Goal: Check status: Check status

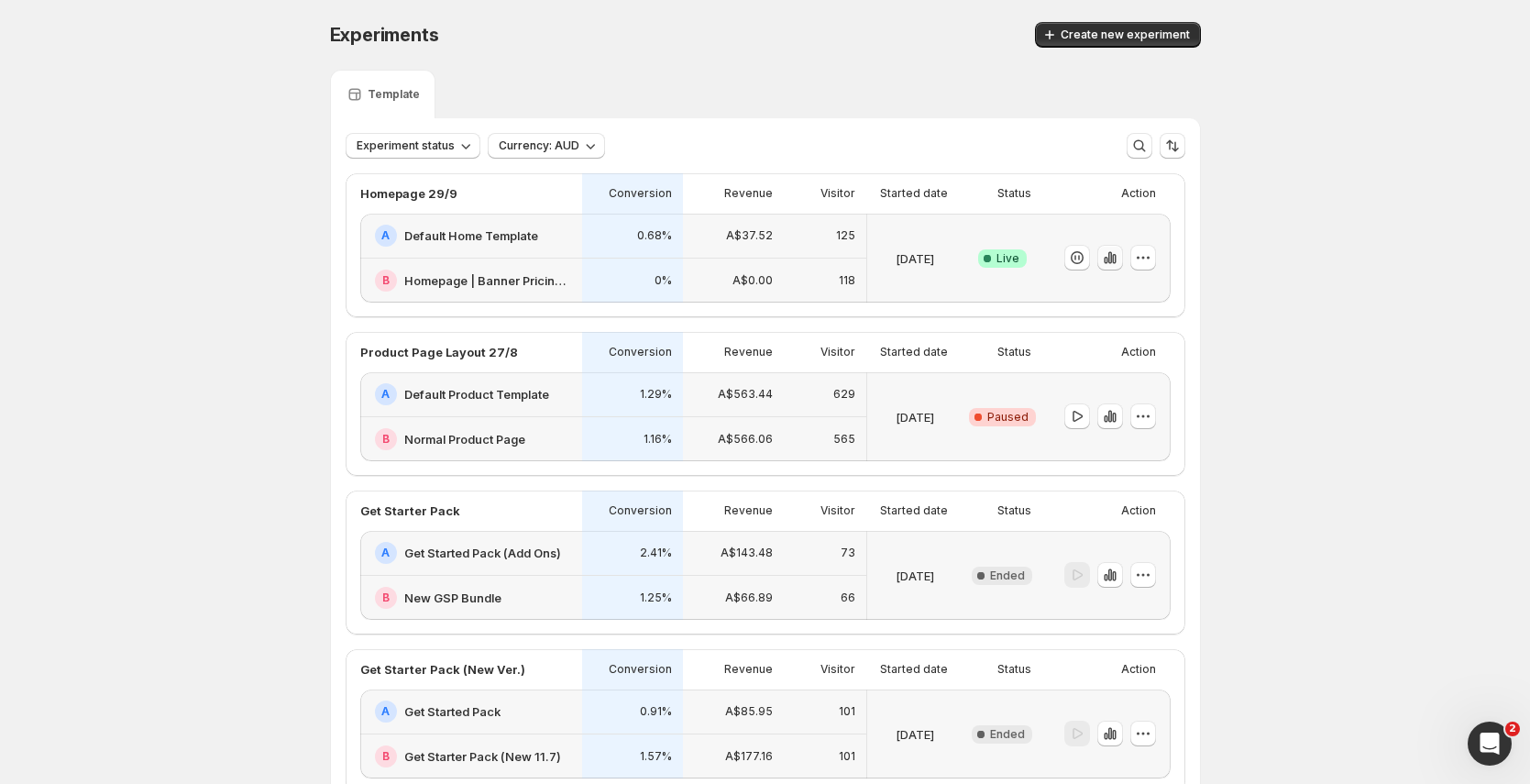
click at [1108, 259] on icon "button" at bounding box center [1106, 261] width 4 height 8
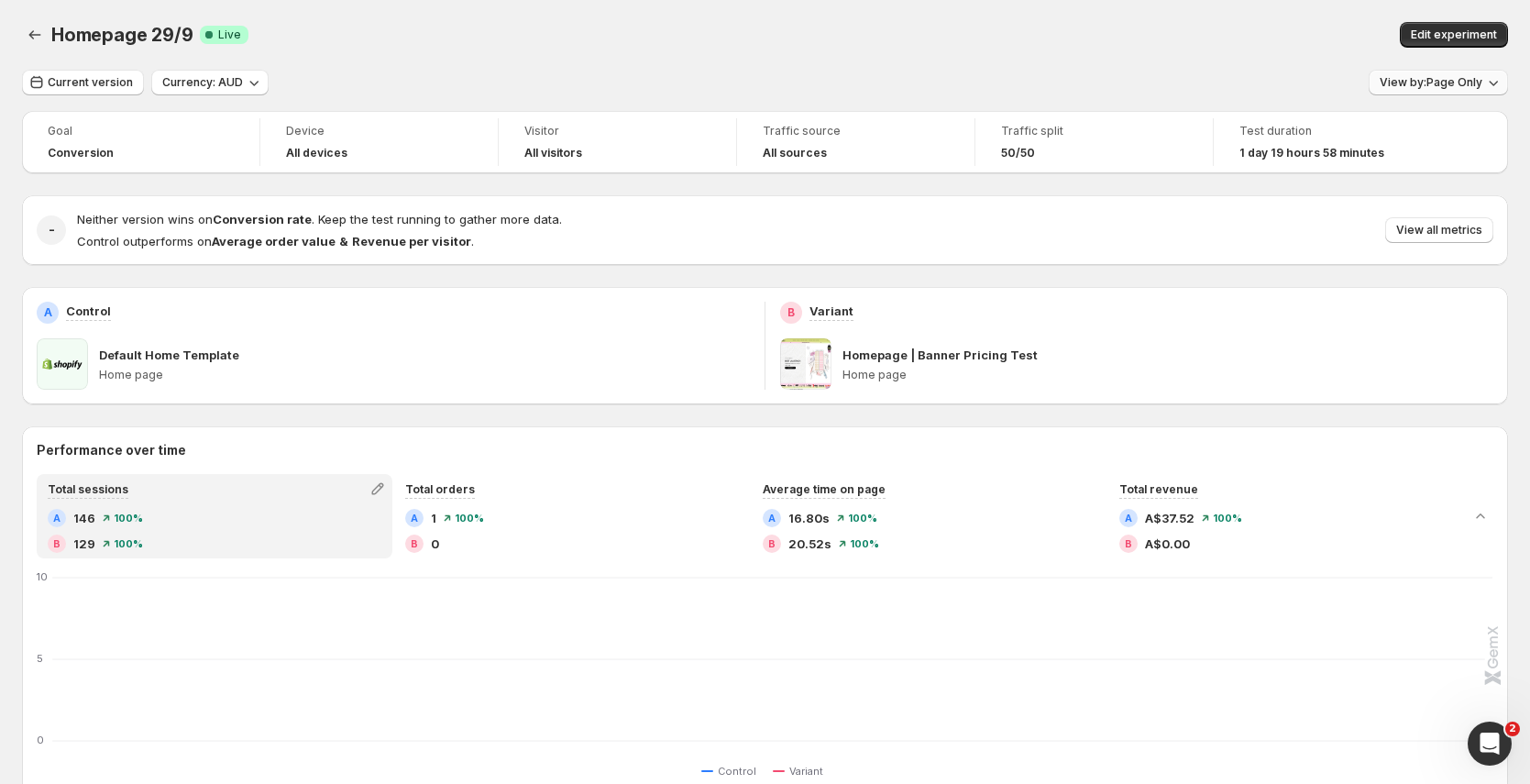
click at [1428, 84] on span "View by: Page Only" at bounding box center [1431, 83] width 102 height 15
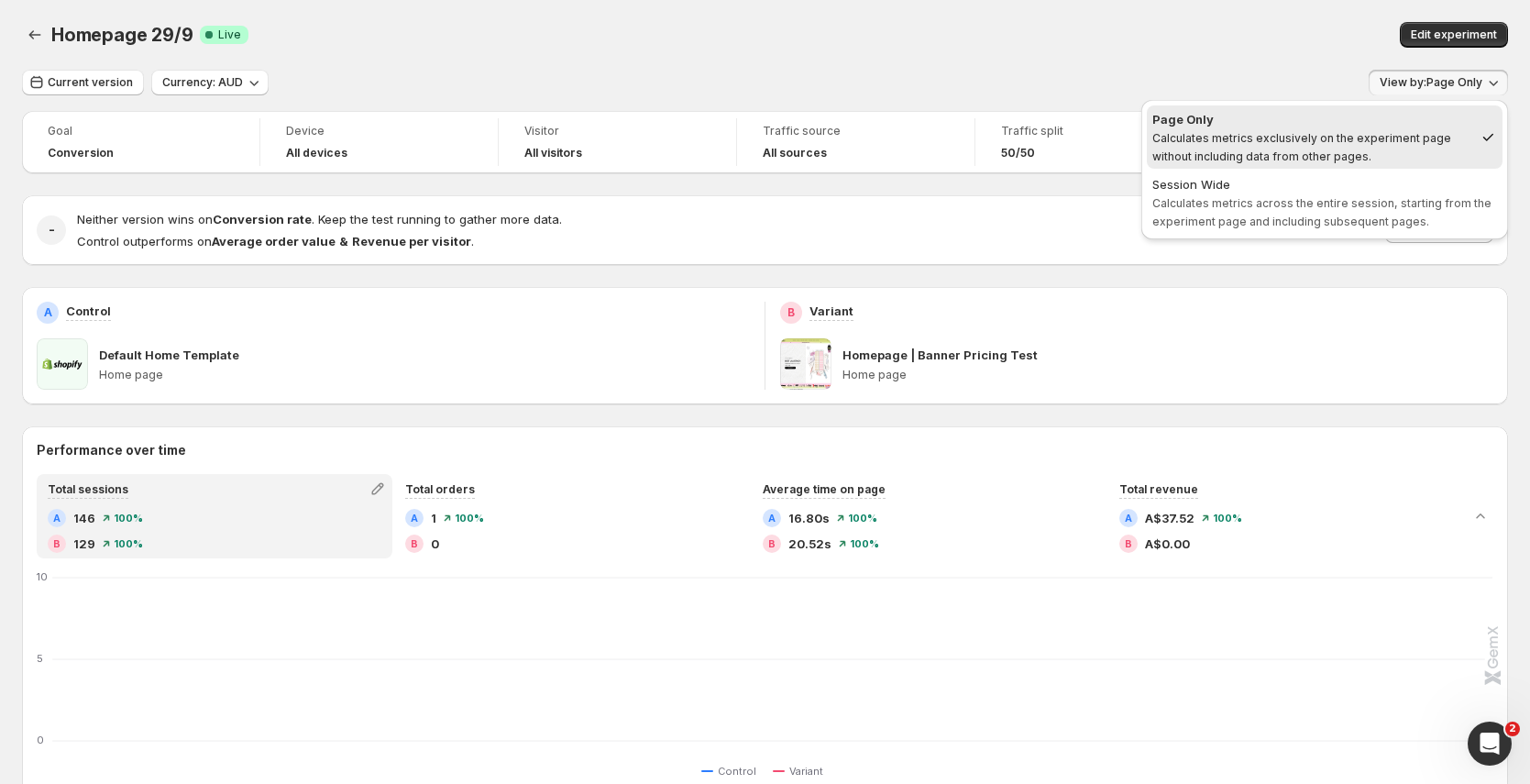
drag, startPoint x: 1338, startPoint y: 213, endPoint x: 665, endPoint y: 173, distance: 674.2
click at [1339, 213] on span "Session Wide Calculates metrics across the entire session, starting from the ex…" at bounding box center [1324, 202] width 344 height 53
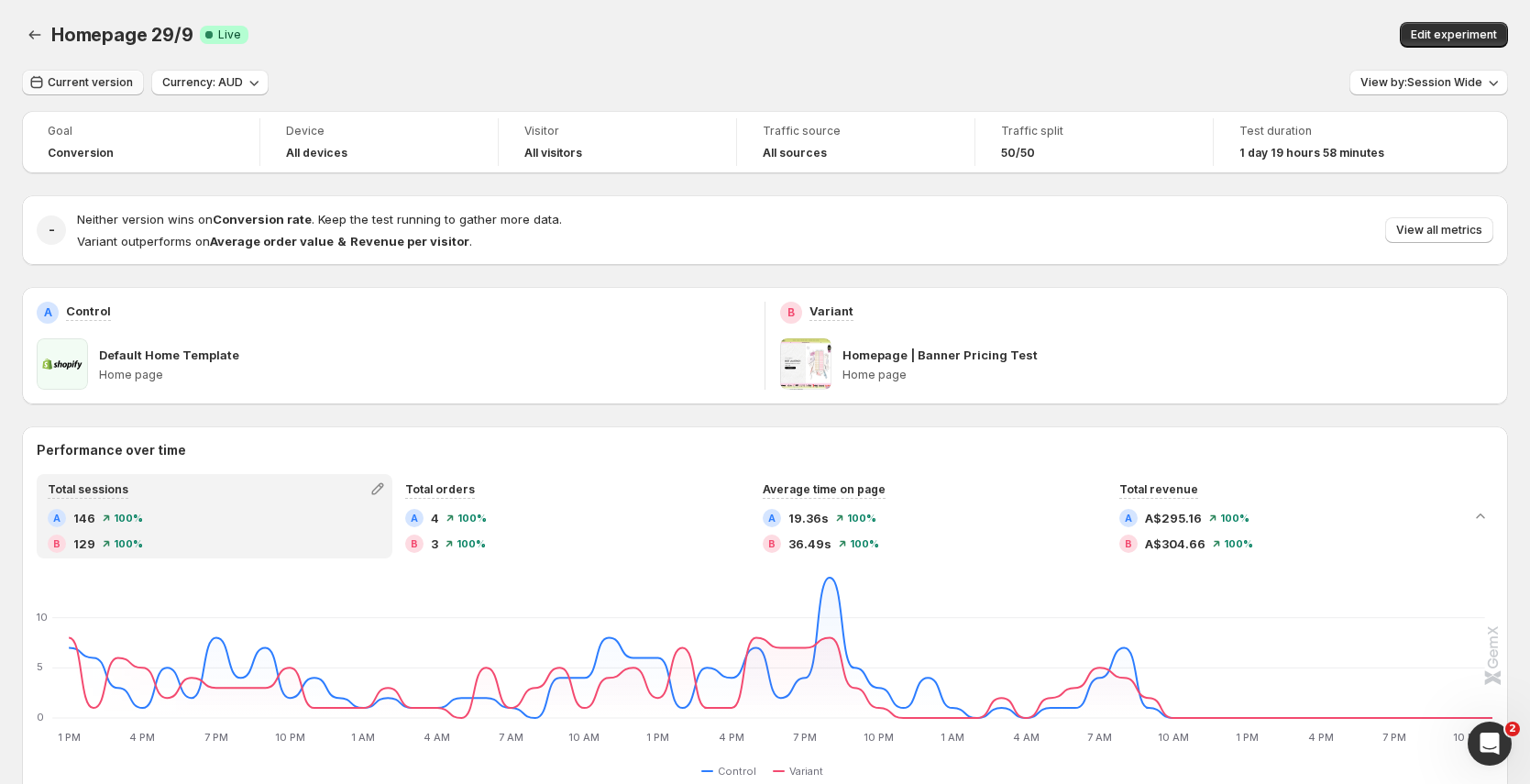
click at [123, 82] on span "Current version" at bounding box center [90, 83] width 85 height 15
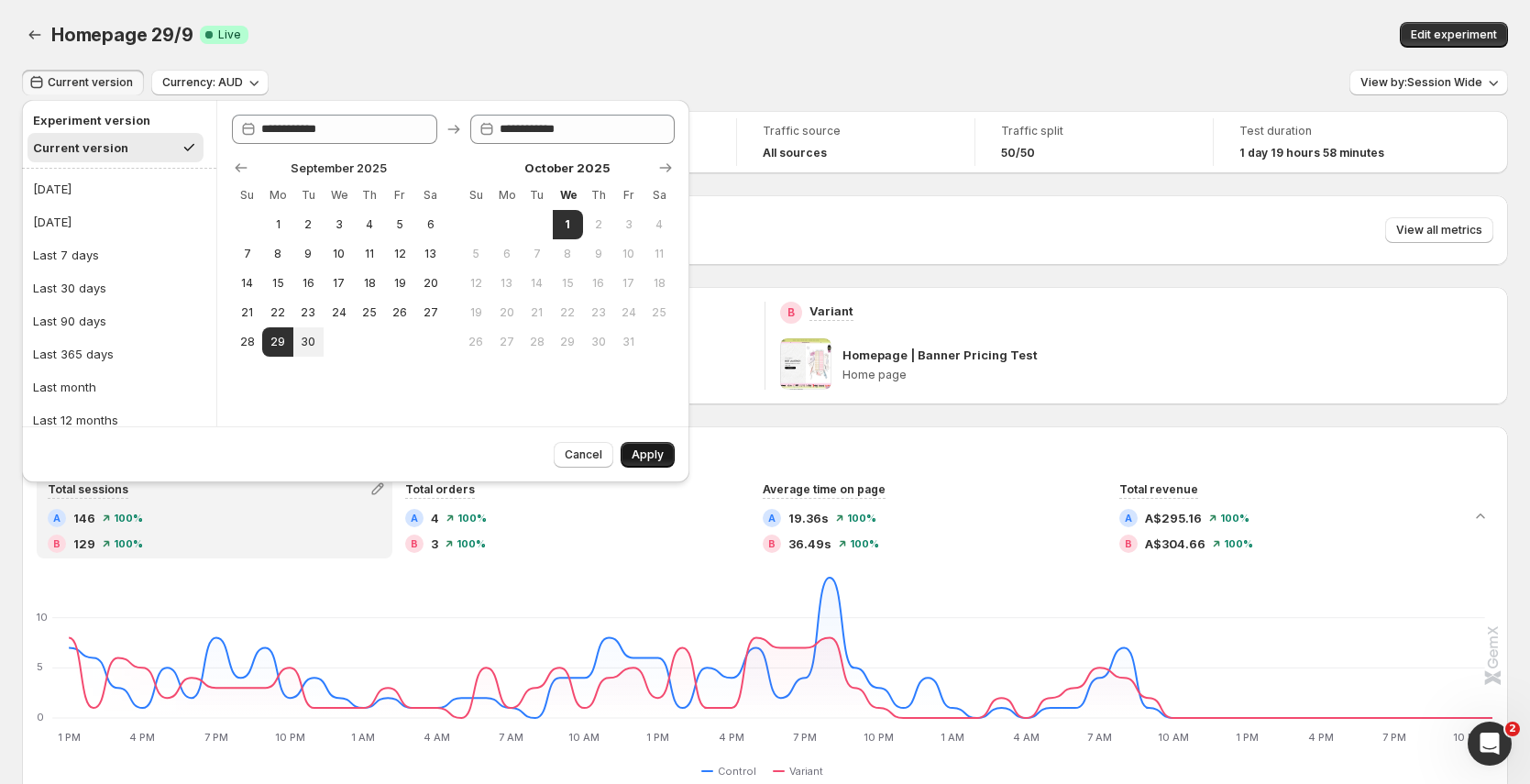
click at [639, 447] on span "Apply" at bounding box center [647, 455] width 32 height 15
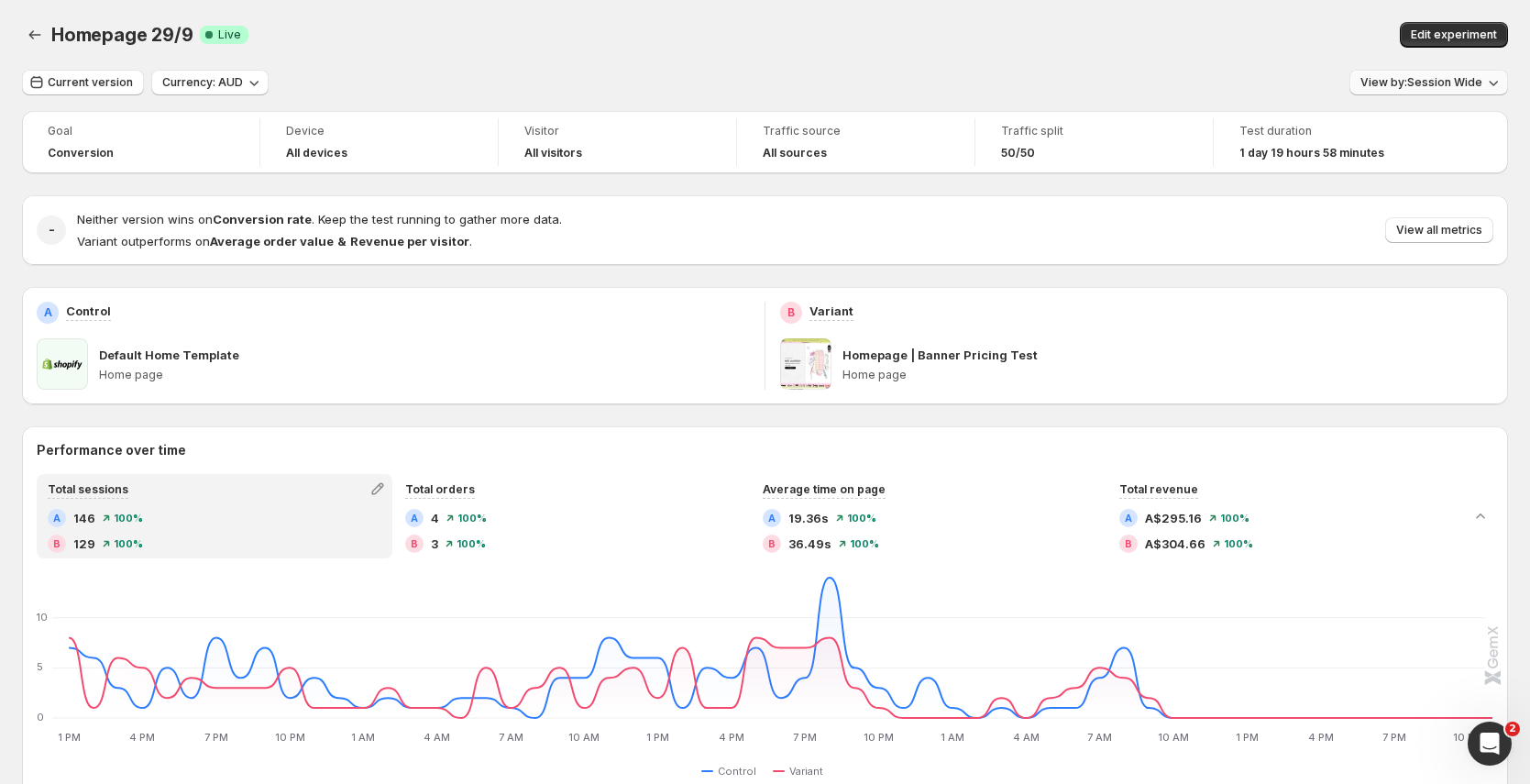
click at [1482, 85] on span "View by: Session Wide" at bounding box center [1421, 83] width 122 height 15
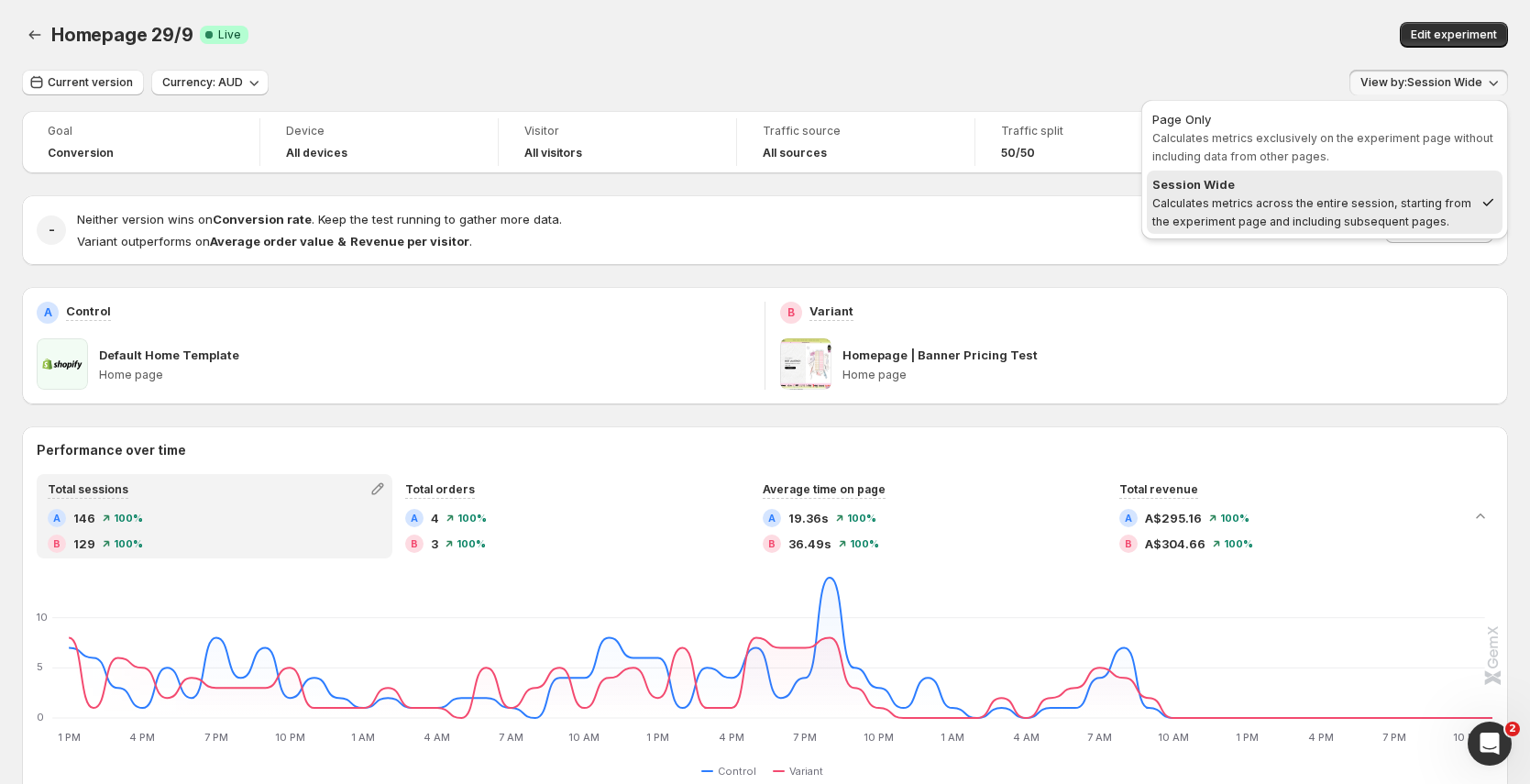
click at [1185, 60] on div "Homepage 29/9. This page is ready Homepage 29/9 Success Complete Live Edit expe…" at bounding box center [765, 35] width 1486 height 69
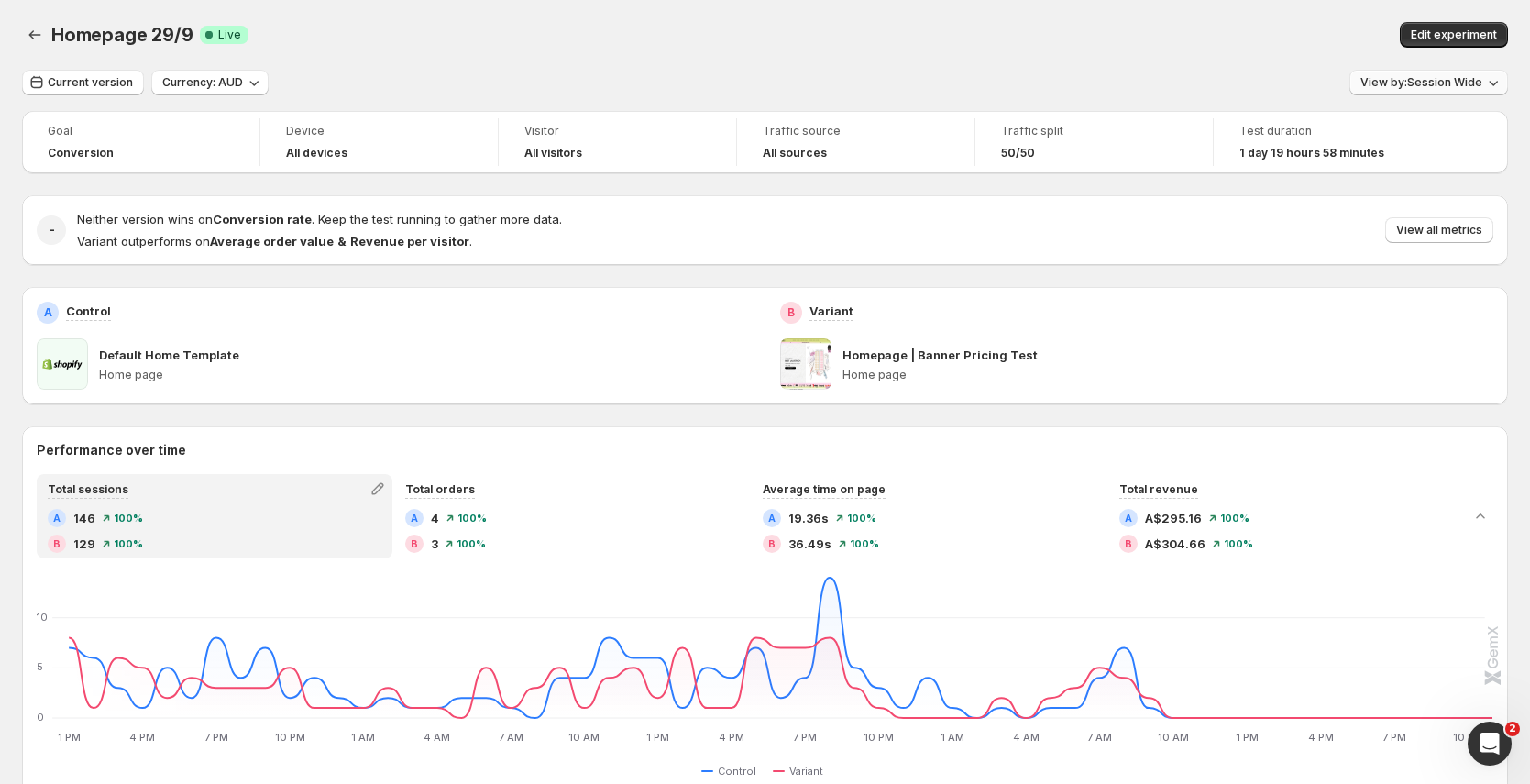
click at [1444, 87] on span "View by: Session Wide" at bounding box center [1421, 83] width 122 height 15
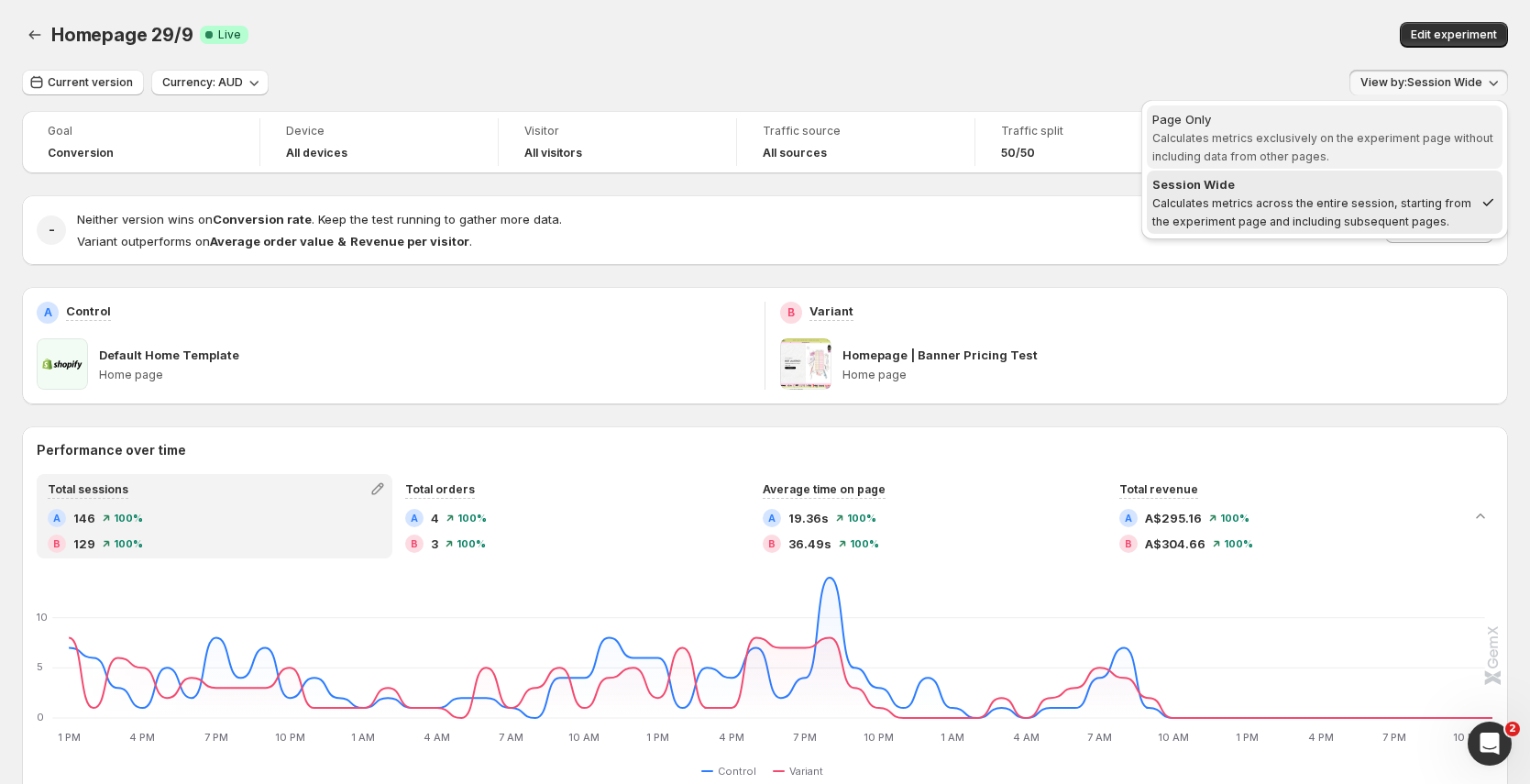
click at [1295, 140] on span "Calculates metrics exclusively on the experiment page without including data fr…" at bounding box center [1323, 147] width 341 height 32
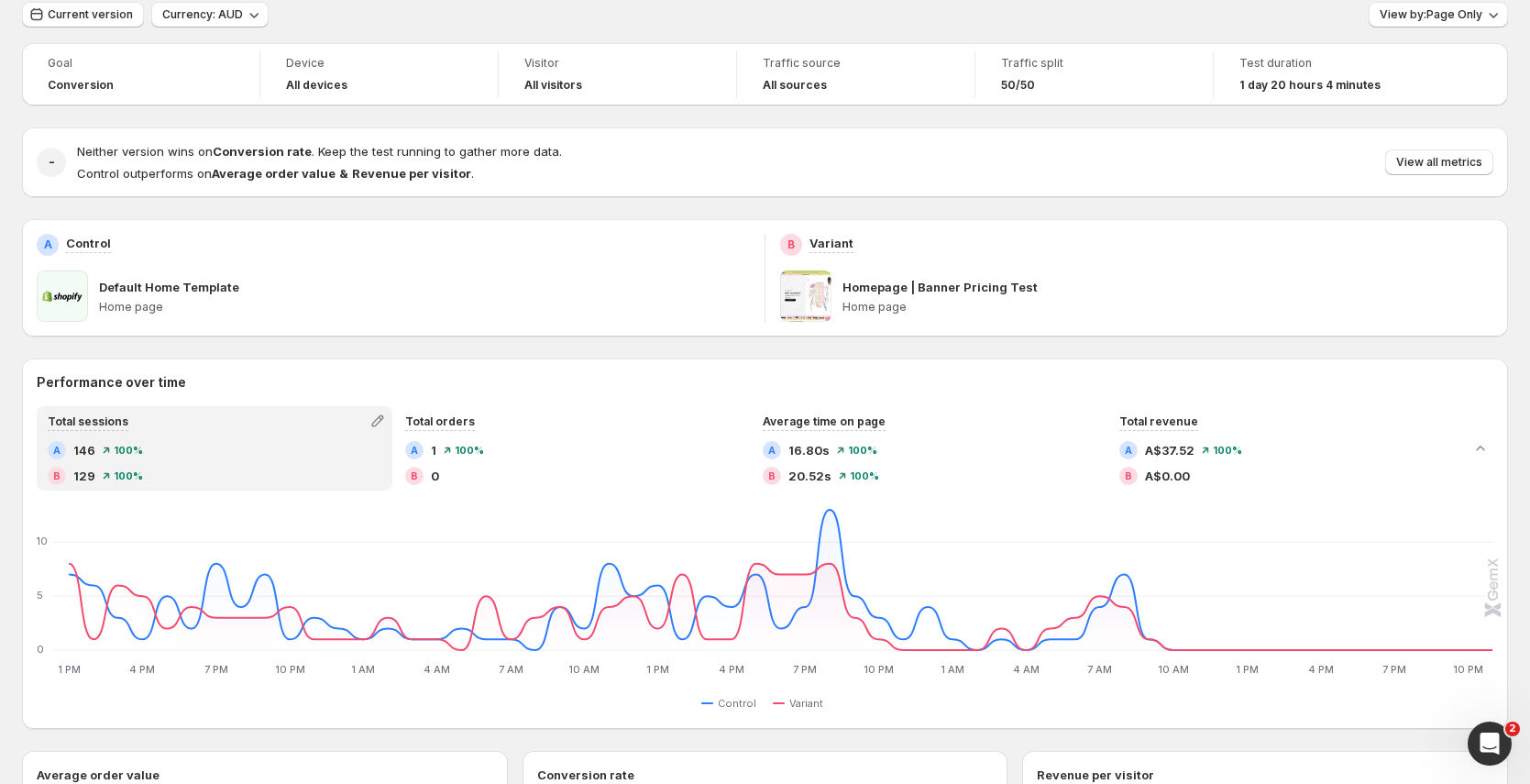
scroll to position [57, 0]
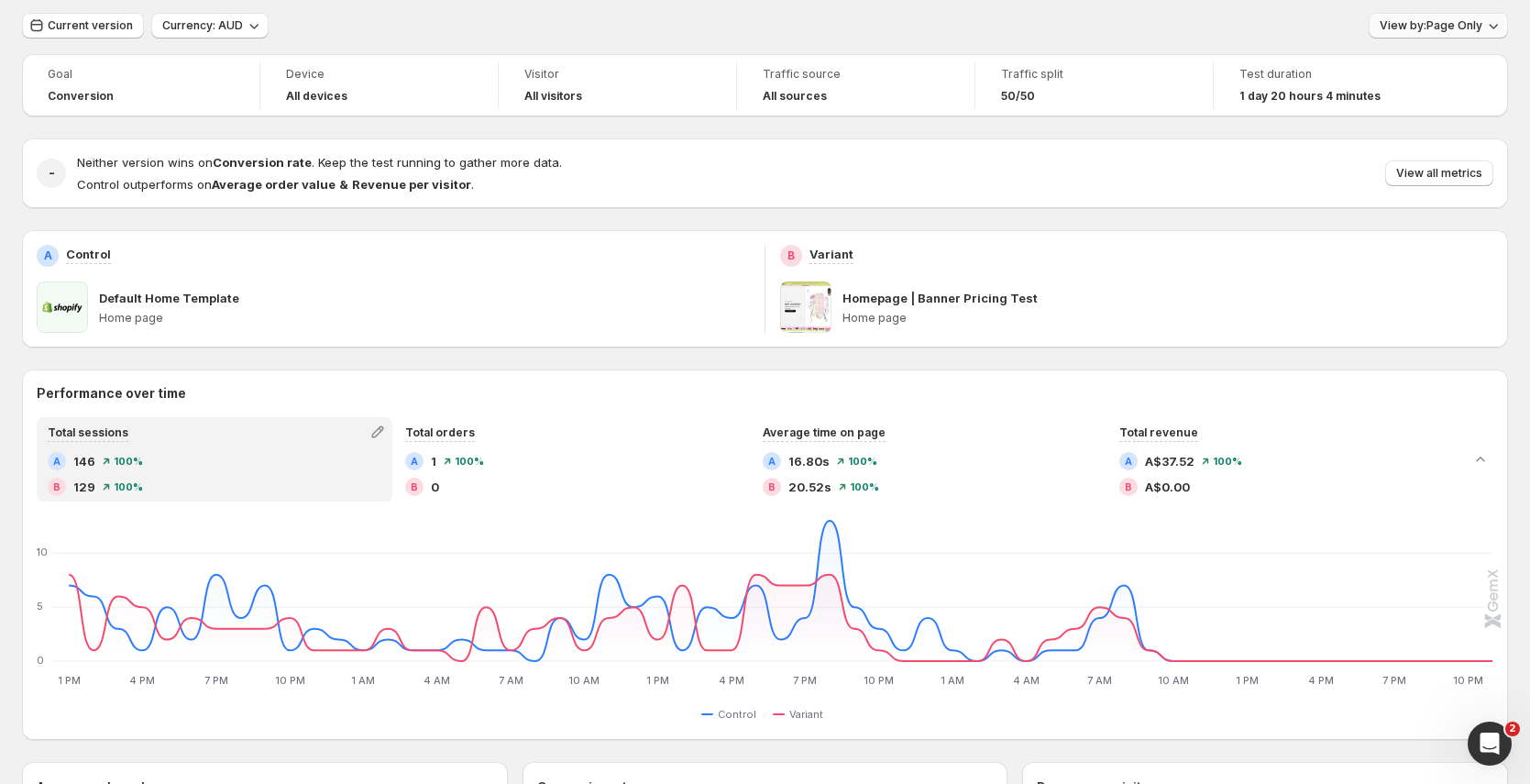
click at [1435, 13] on button "View by: Page Only" at bounding box center [1438, 25] width 140 height 25
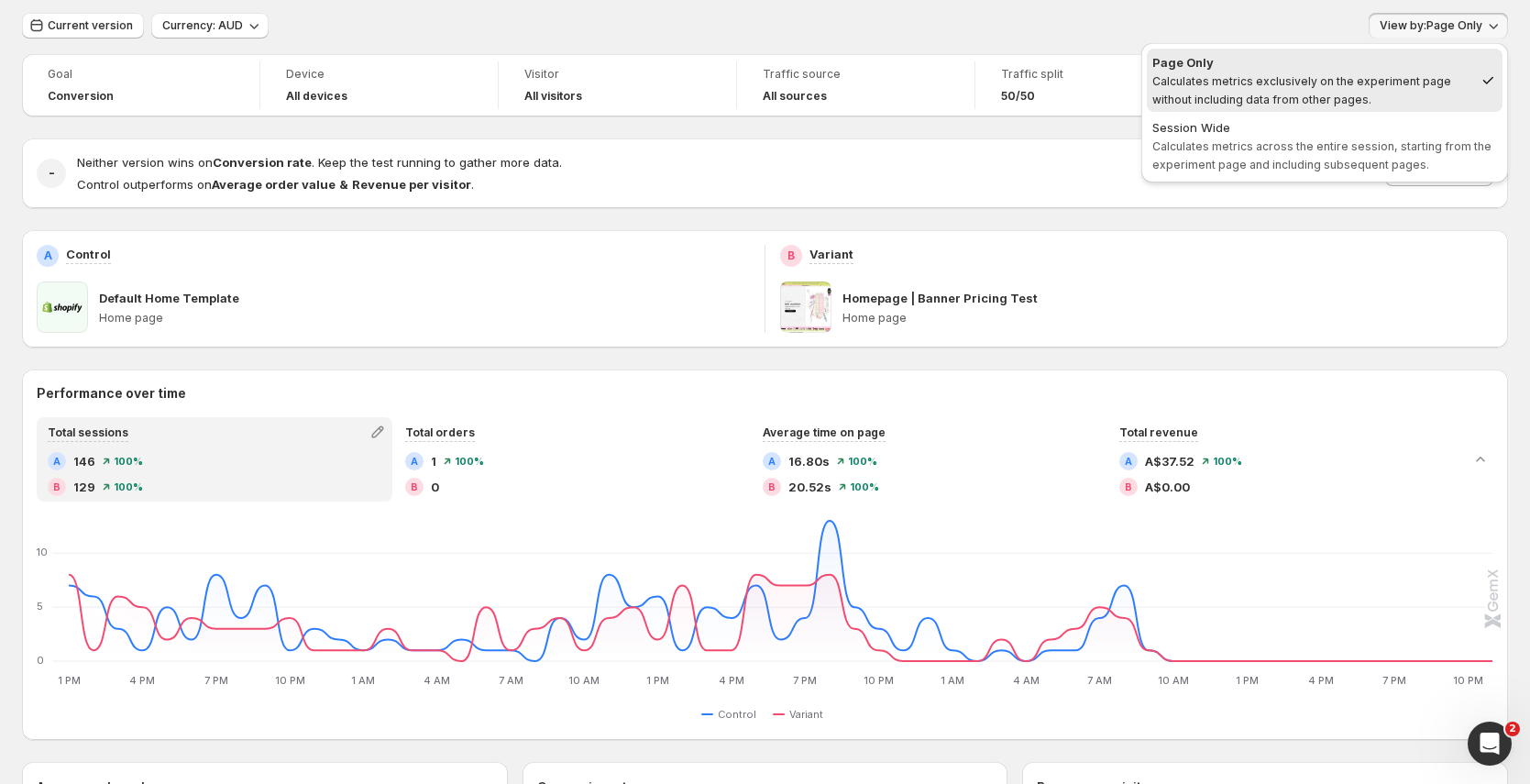
drag, startPoint x: 1261, startPoint y: 150, endPoint x: 1244, endPoint y: 146, distance: 17.5
click at [1261, 150] on span "Calculates metrics across the entire session, starting from the experiment page…" at bounding box center [1322, 156] width 340 height 32
